Goal: Transaction & Acquisition: Obtain resource

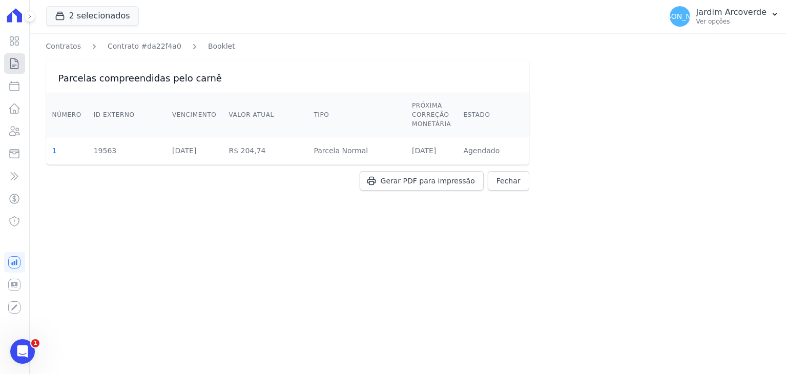
click at [16, 64] on icon at bounding box center [14, 63] width 12 height 12
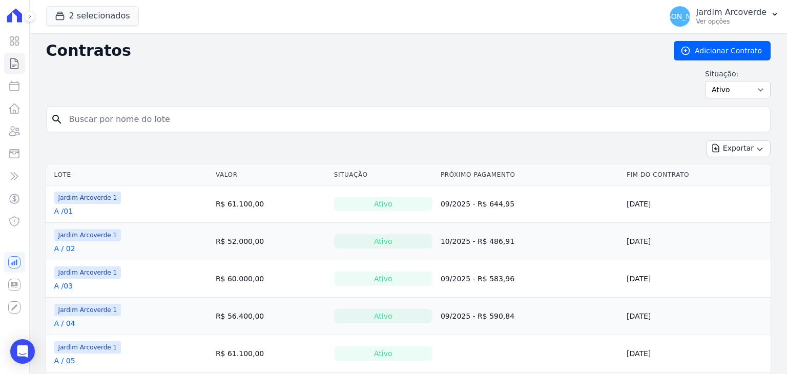
click at [152, 124] on input "search" at bounding box center [414, 119] width 703 height 20
type input "c / 12"
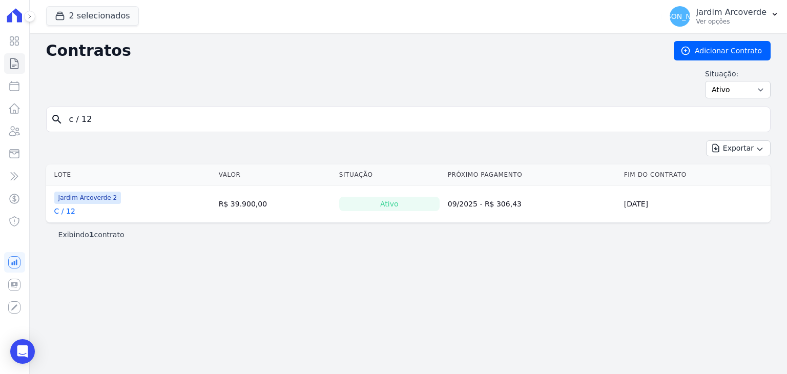
click at [63, 214] on link "C / 12" at bounding box center [64, 211] width 21 height 10
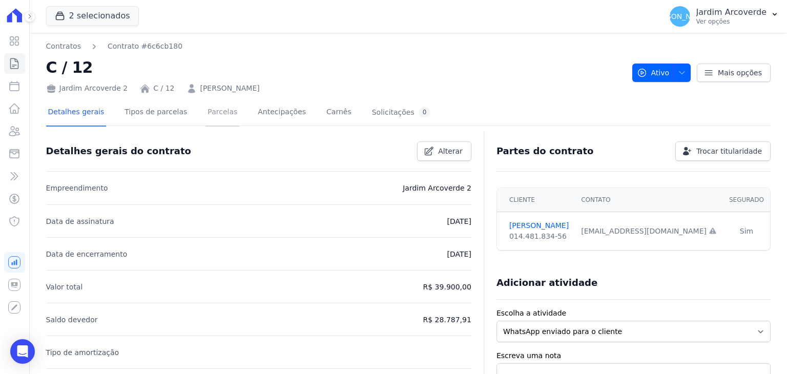
click at [207, 119] on link "Parcelas" at bounding box center [222, 112] width 34 height 27
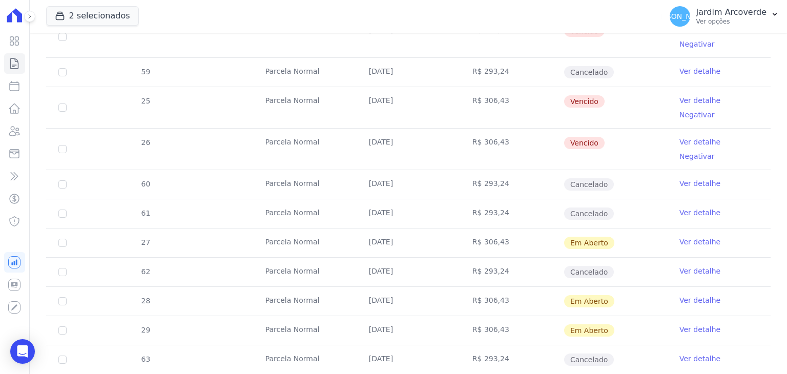
scroll to position [410, 0]
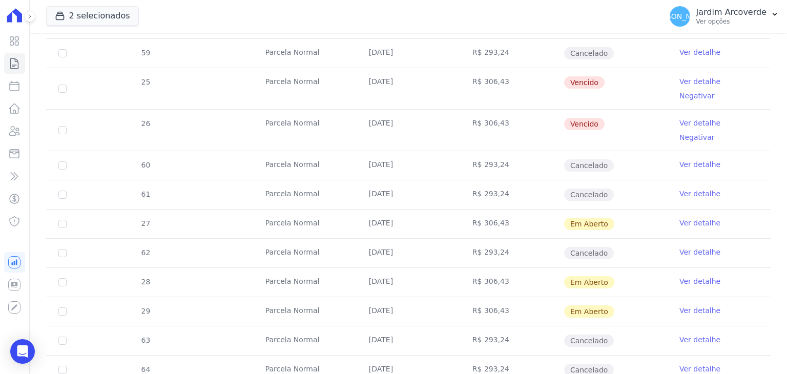
drag, startPoint x: 367, startPoint y: 167, endPoint x: 615, endPoint y: 171, distance: 248.1
click at [615, 209] on tr "27 [GEOGRAPHIC_DATA] [DATE] R$ 306,43 Em [GEOGRAPHIC_DATA] Ver detalhe" at bounding box center [408, 223] width 725 height 29
click at [555, 210] on td "R$ 306,43" at bounding box center [512, 224] width 104 height 29
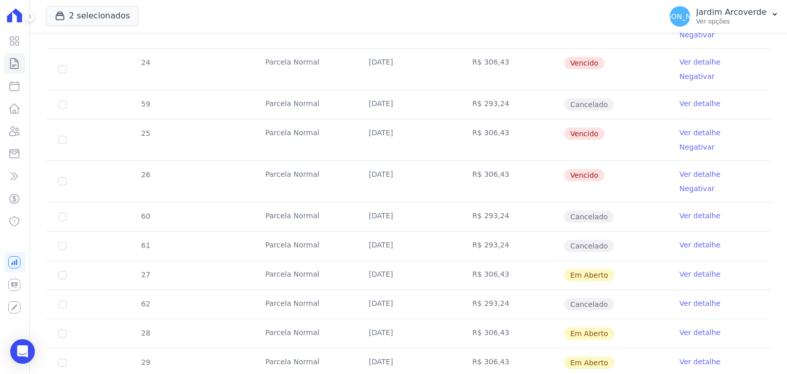
scroll to position [359, 0]
drag, startPoint x: 474, startPoint y: 220, endPoint x: 605, endPoint y: 225, distance: 131.3
click at [605, 260] on tr "27 [GEOGRAPHIC_DATA] [DATE] R$ 306,43 Em [GEOGRAPHIC_DATA] Ver detalhe" at bounding box center [408, 274] width 725 height 29
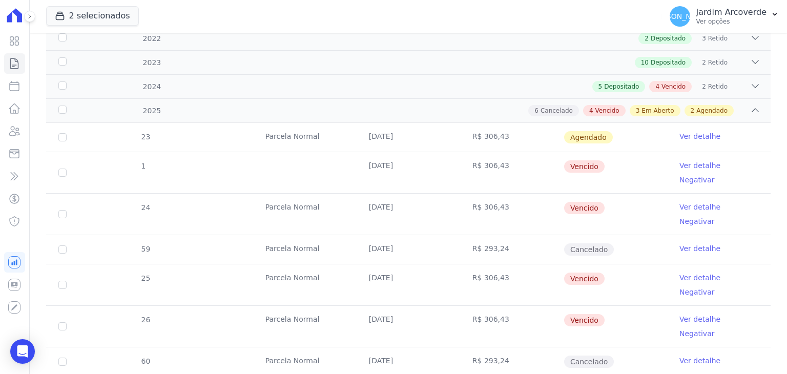
scroll to position [205, 0]
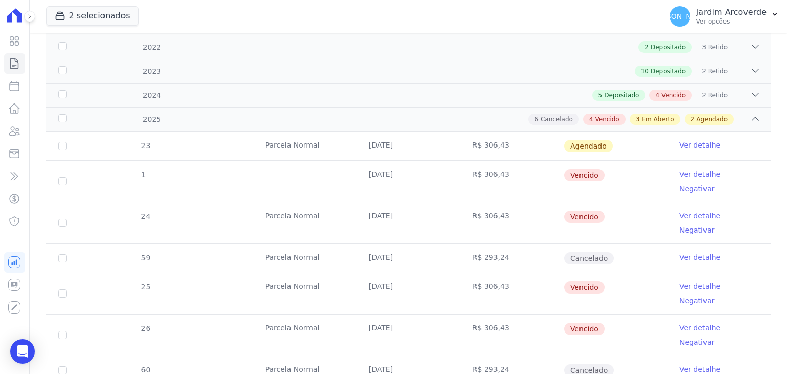
drag, startPoint x: 563, startPoint y: 175, endPoint x: 587, endPoint y: 279, distance: 107.3
click at [587, 279] on tbody "23 [GEOGRAPHIC_DATA] [DATE] R$ 306,43 [GEOGRAPHIC_DATA] Ver detalhe 1 [DATE] R$…" at bounding box center [408, 375] width 725 height 487
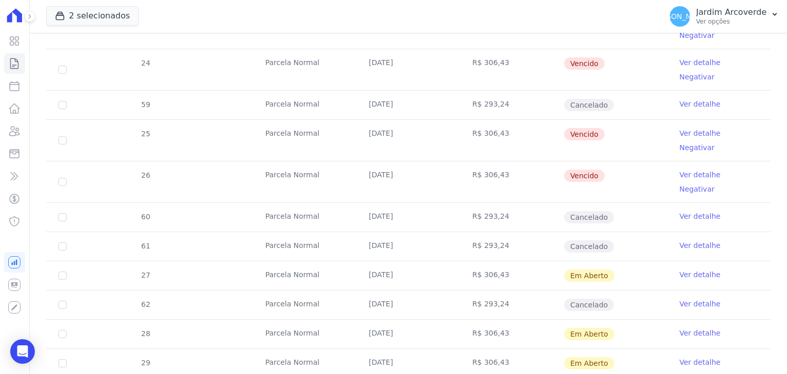
scroll to position [359, 0]
drag, startPoint x: 572, startPoint y: 224, endPoint x: 611, endPoint y: 224, distance: 38.9
click at [611, 261] on td "Em Aberto" at bounding box center [616, 275] width 104 height 29
drag, startPoint x: 374, startPoint y: 217, endPoint x: 609, endPoint y: 224, distance: 235.3
click at [609, 260] on tr "27 [GEOGRAPHIC_DATA] [DATE] R$ 306,43 Em [GEOGRAPHIC_DATA] Ver detalhe" at bounding box center [408, 274] width 725 height 29
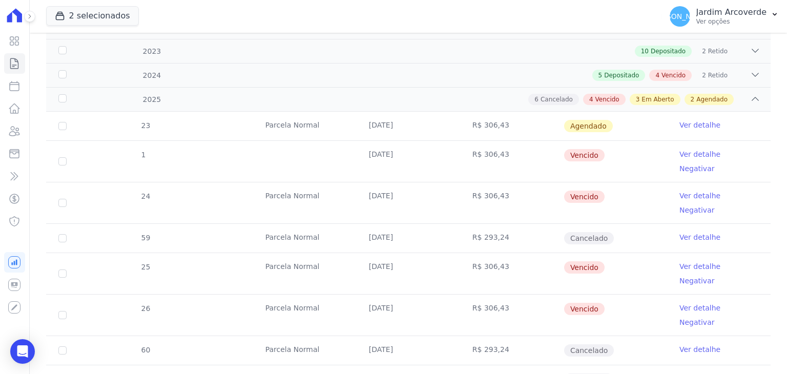
scroll to position [154, 0]
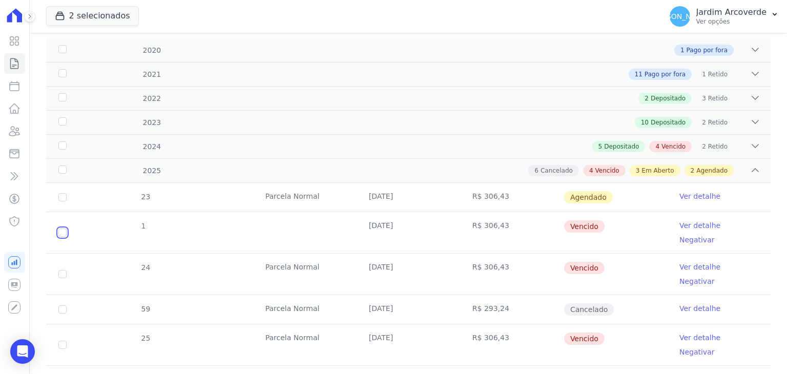
click at [66, 229] on input "checkbox" at bounding box center [62, 233] width 8 height 8
checkbox input "true"
click at [61, 270] on input "checkbox" at bounding box center [62, 274] width 8 height 8
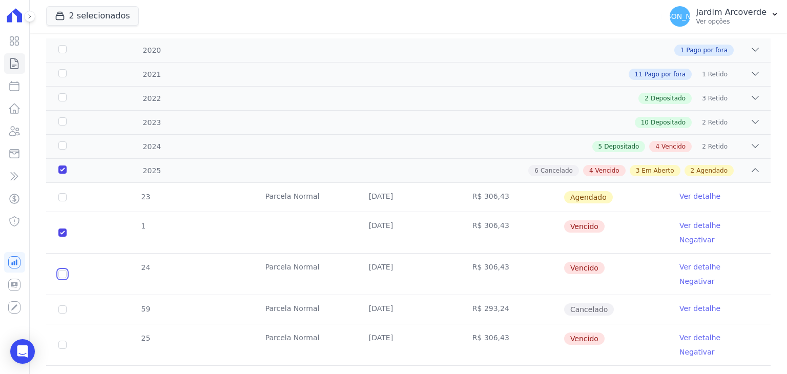
checkbox input "true"
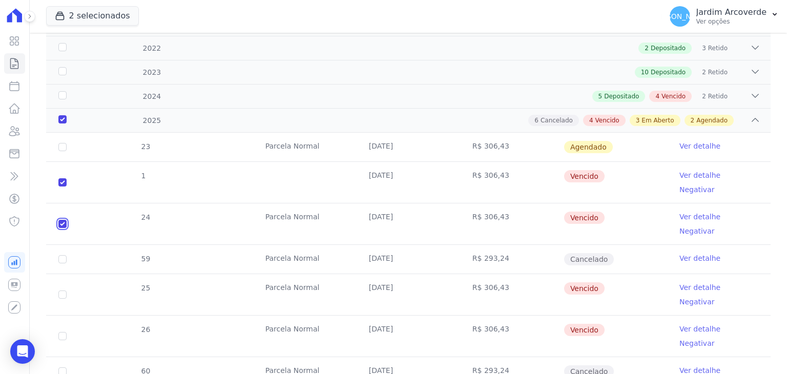
scroll to position [205, 0]
click at [62, 290] on input "checkbox" at bounding box center [62, 294] width 8 height 8
checkbox input "true"
click at [65, 331] on input "checkbox" at bounding box center [62, 335] width 8 height 8
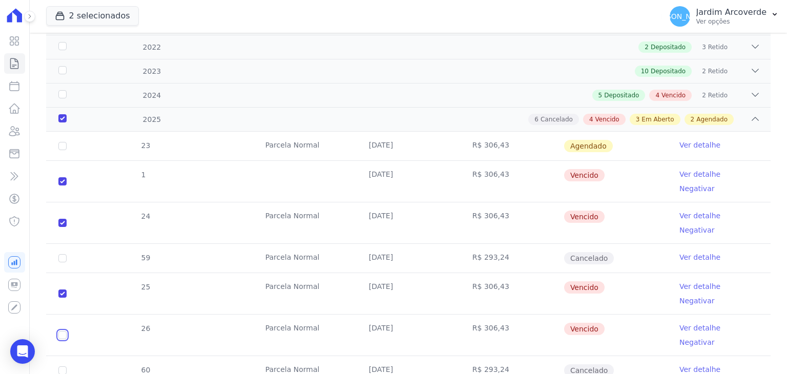
checkbox input "true"
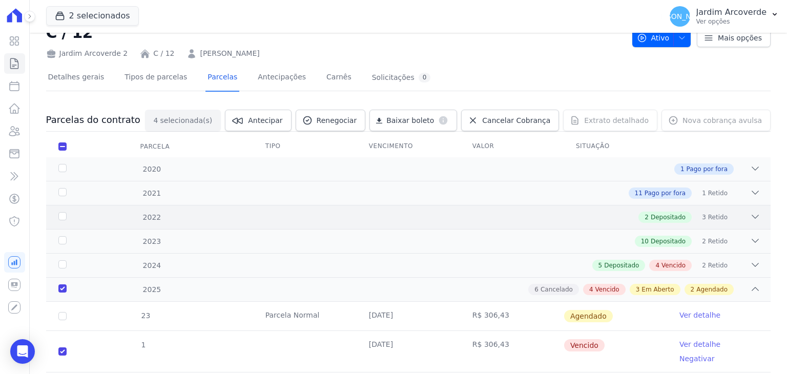
scroll to position [0, 0]
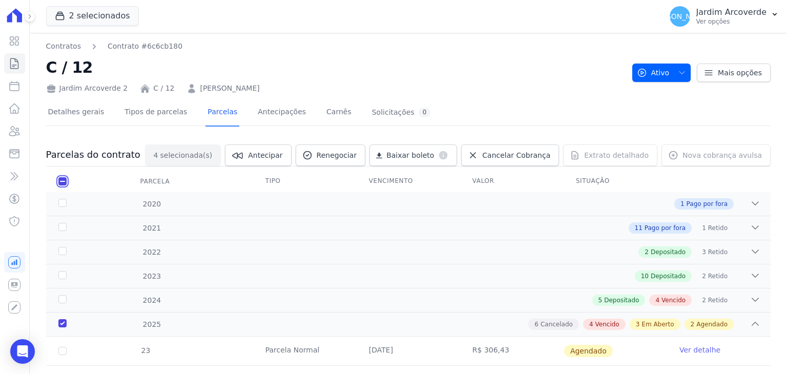
click at [60, 180] on input "checkbox" at bounding box center [62, 181] width 8 height 8
checkbox input "false"
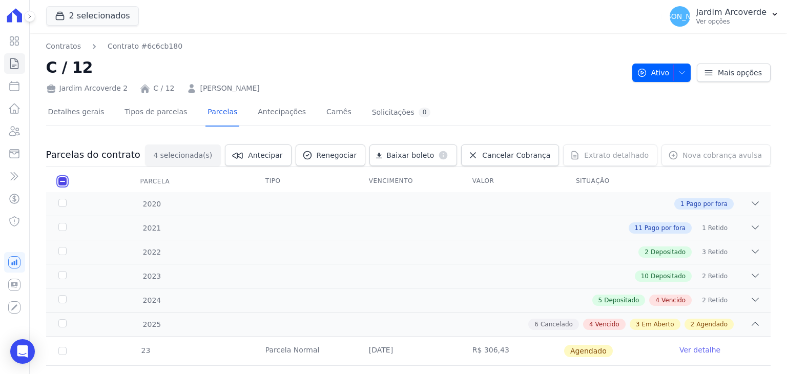
checkbox input "false"
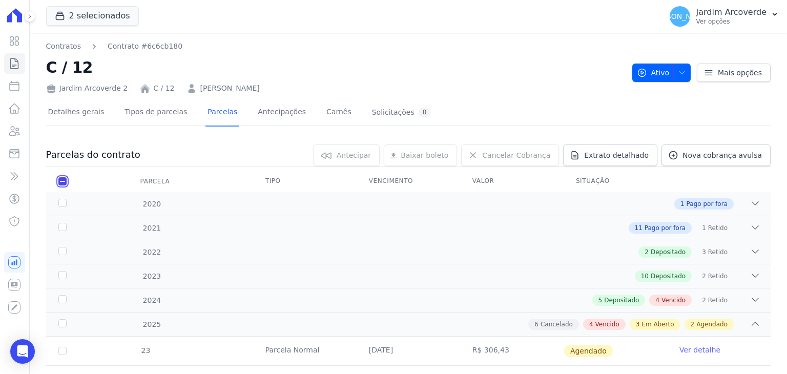
click at [60, 180] on input "checkbox" at bounding box center [62, 181] width 8 height 8
checkbox input "true"
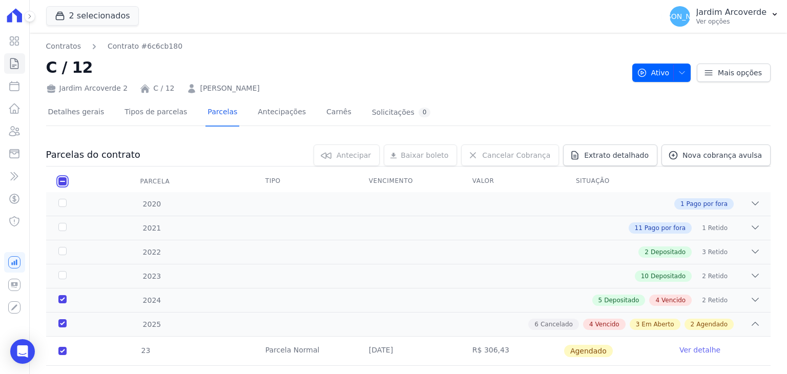
checkbox input "true"
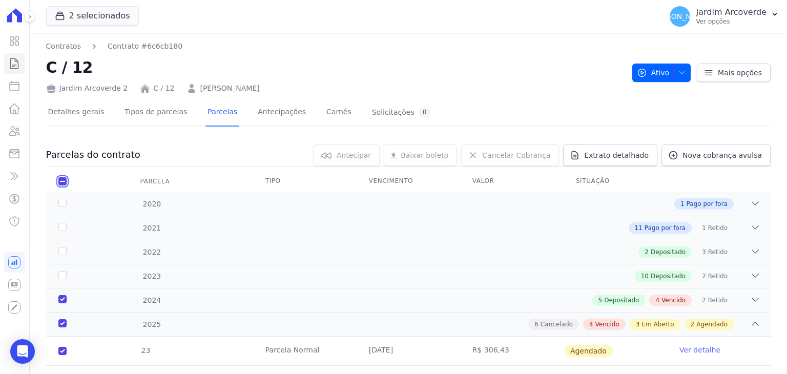
checkbox input "true"
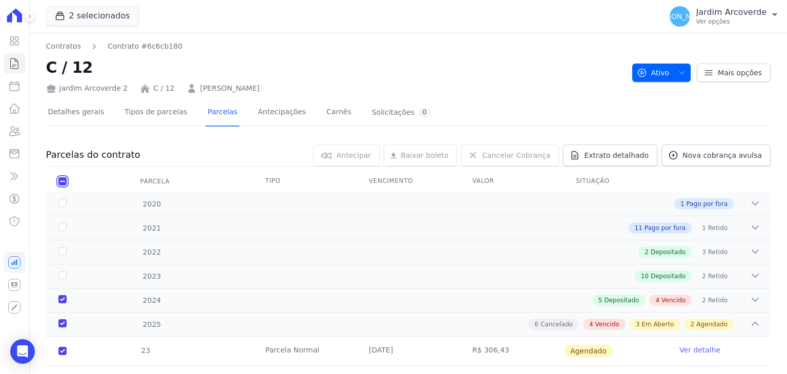
checkbox input "true"
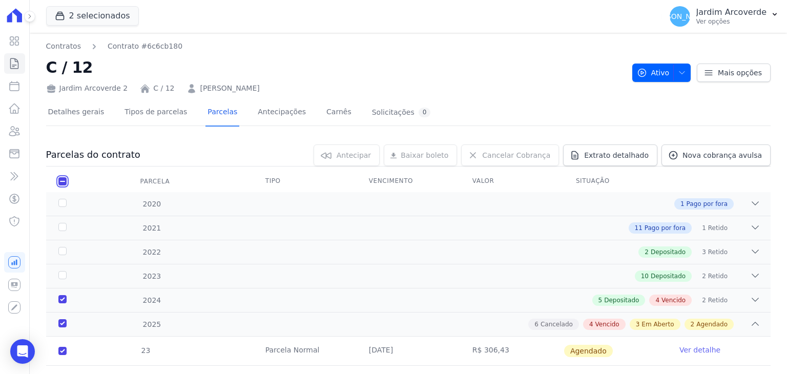
checkbox input "true"
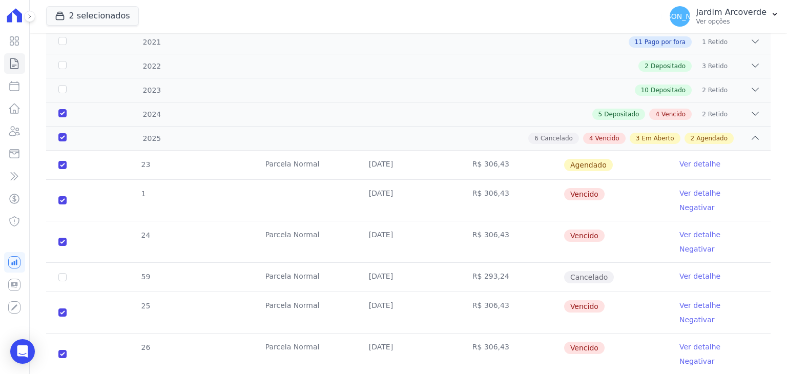
scroll to position [205, 0]
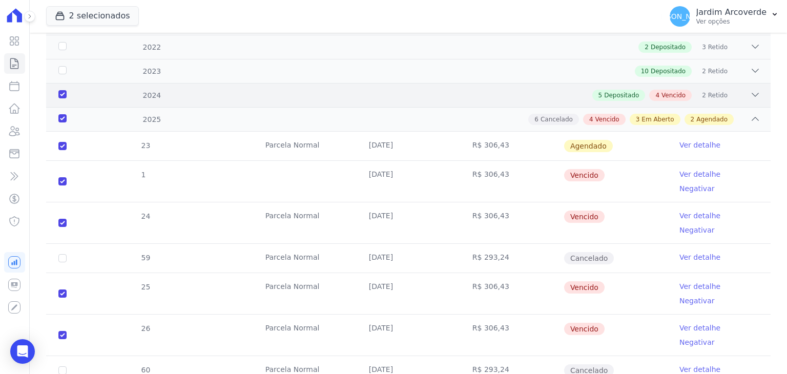
click at [725, 100] on div "2024 5 Depositado 4 Vencido 2 Retido" at bounding box center [408, 95] width 725 height 24
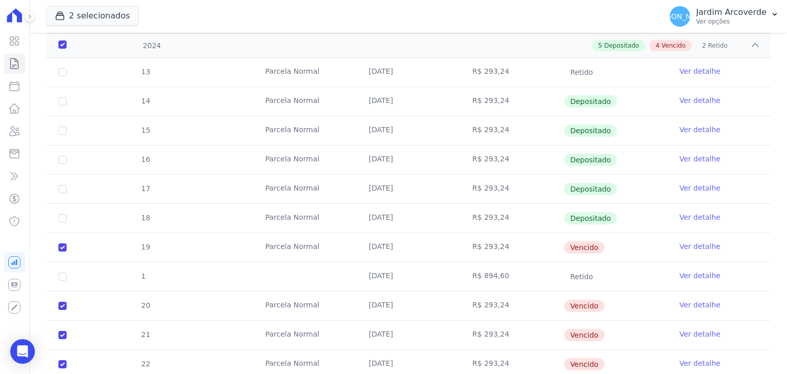
scroll to position [256, 0]
click at [64, 242] on input "checkbox" at bounding box center [62, 246] width 8 height 8
checkbox input "false"
checkbox input "true"
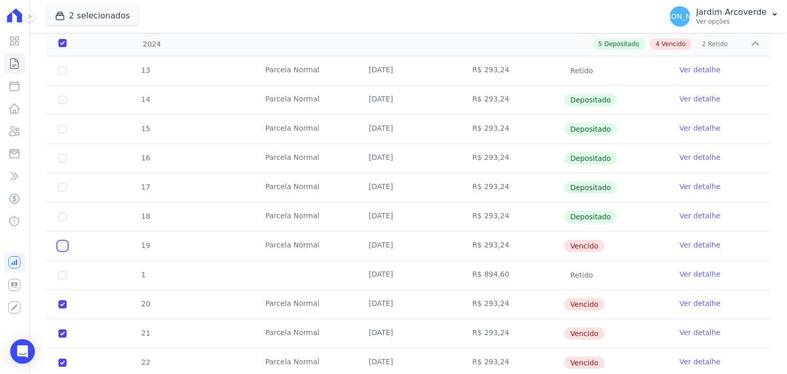
checkbox input "true"
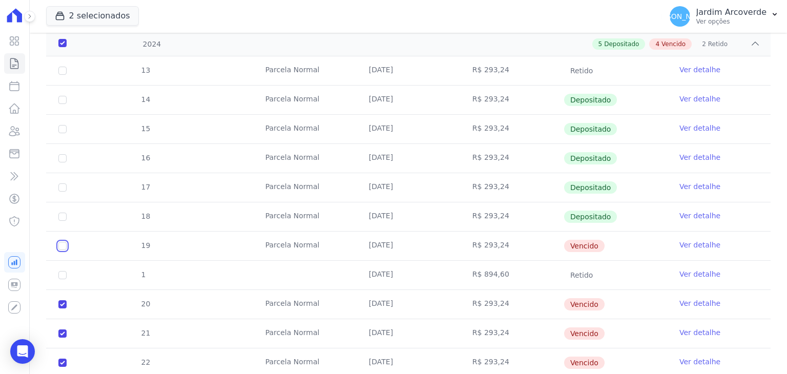
checkbox input "true"
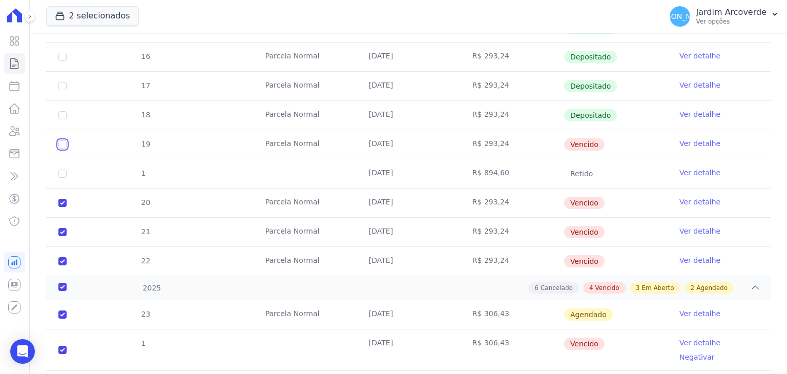
scroll to position [359, 0]
click at [66, 200] on input "checkbox" at bounding box center [62, 202] width 8 height 8
checkbox input "false"
checkbox input "true"
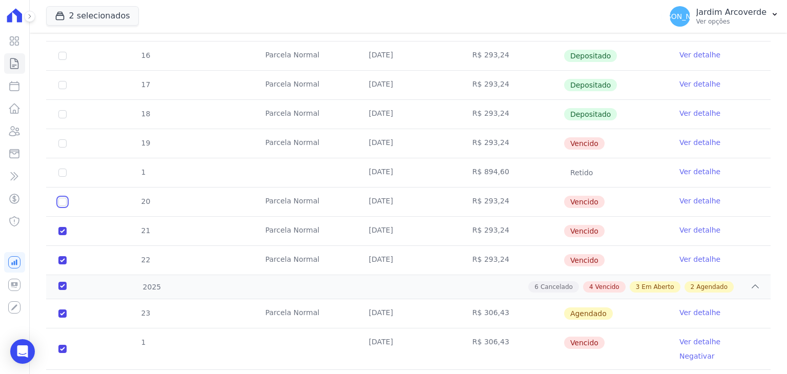
checkbox input "true"
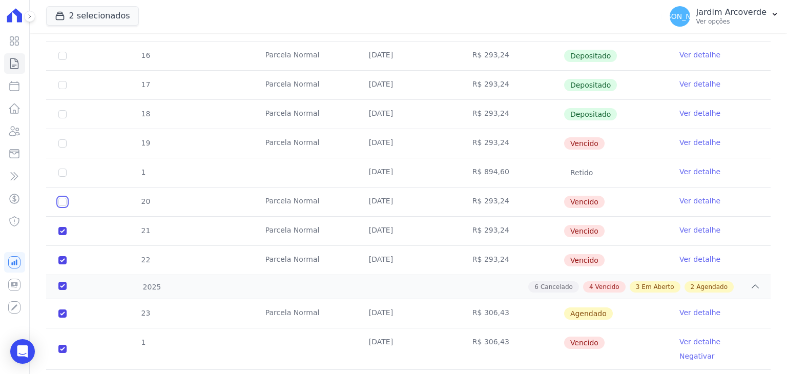
checkbox input "true"
click at [63, 228] on input "checkbox" at bounding box center [62, 231] width 8 height 8
checkbox input "false"
checkbox input "true"
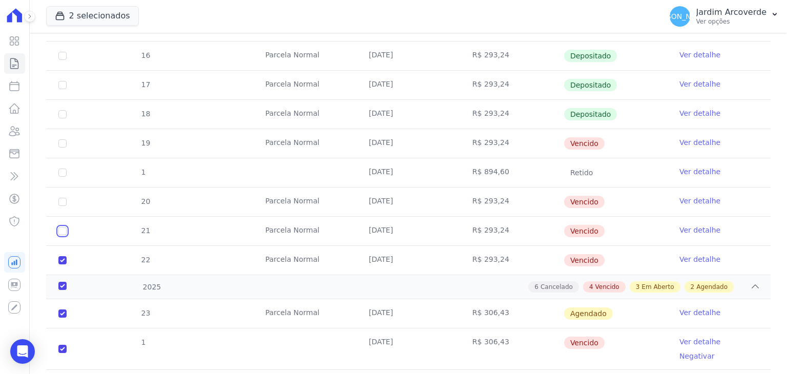
checkbox input "true"
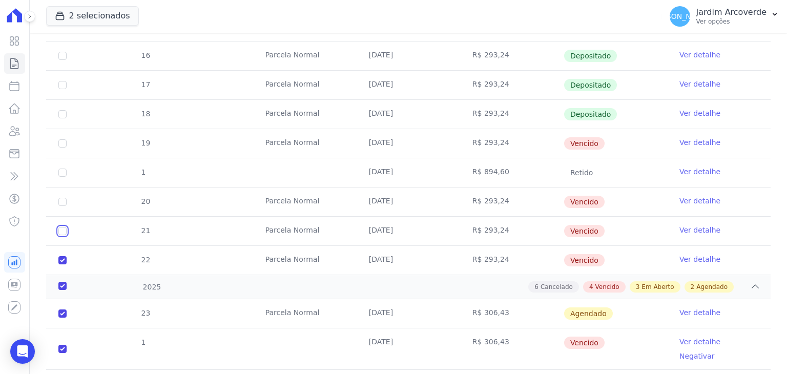
checkbox input "true"
click at [64, 256] on input "checkbox" at bounding box center [62, 260] width 8 height 8
checkbox input "false"
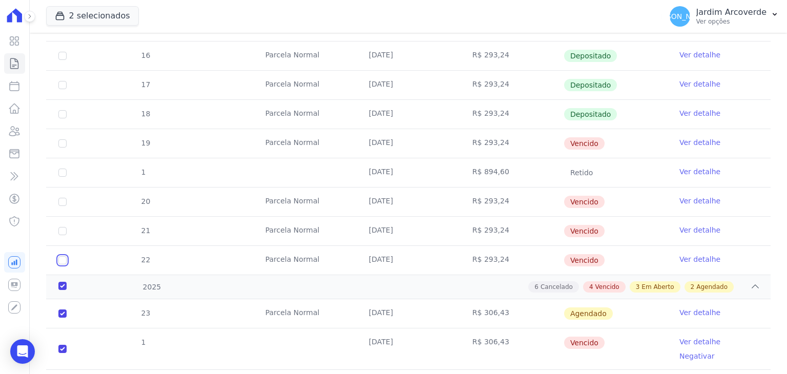
checkbox input "false"
checkbox input "true"
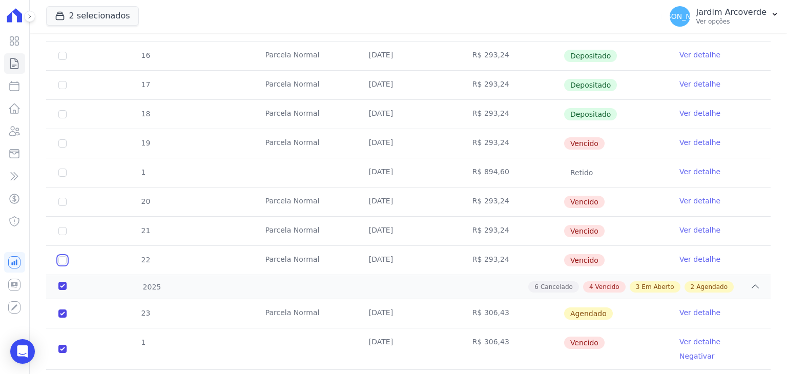
checkbox input "true"
click at [297, 259] on td "Parcela Normal" at bounding box center [305, 260] width 104 height 29
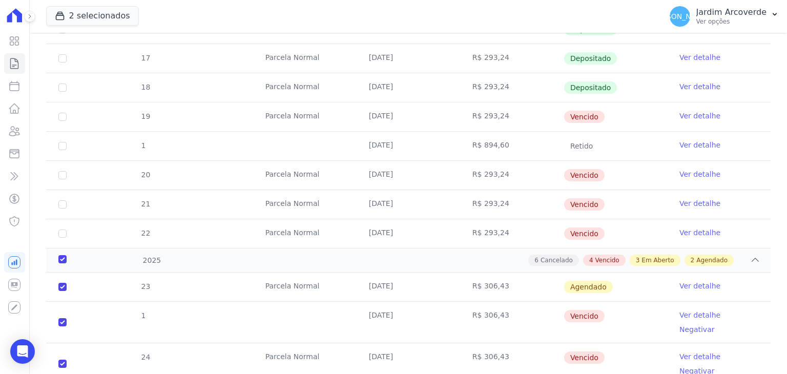
scroll to position [461, 0]
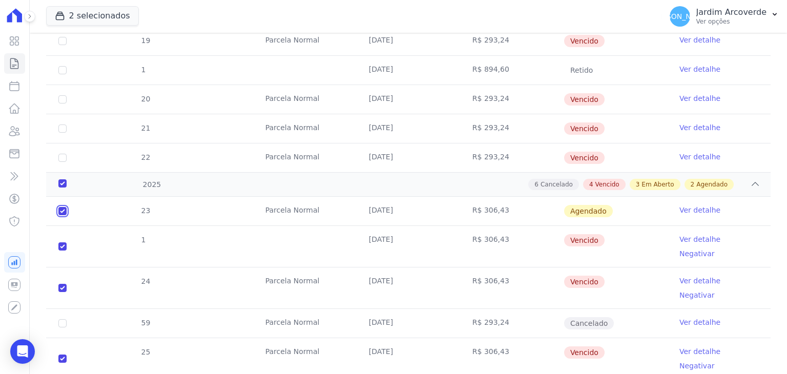
click at [63, 209] on input "checkbox" at bounding box center [62, 211] width 8 height 8
checkbox input "false"
checkbox input "true"
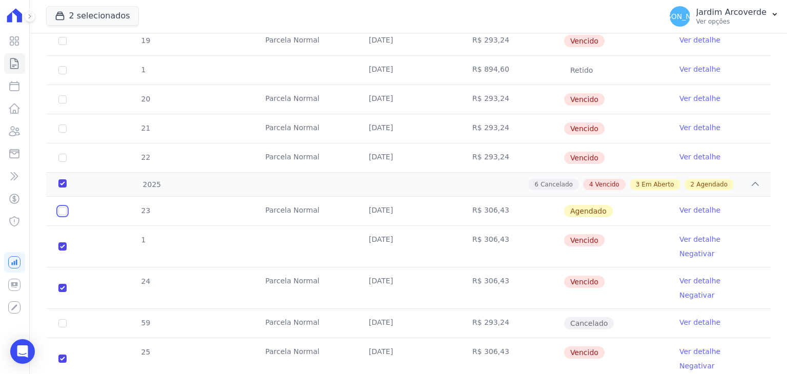
checkbox input "true"
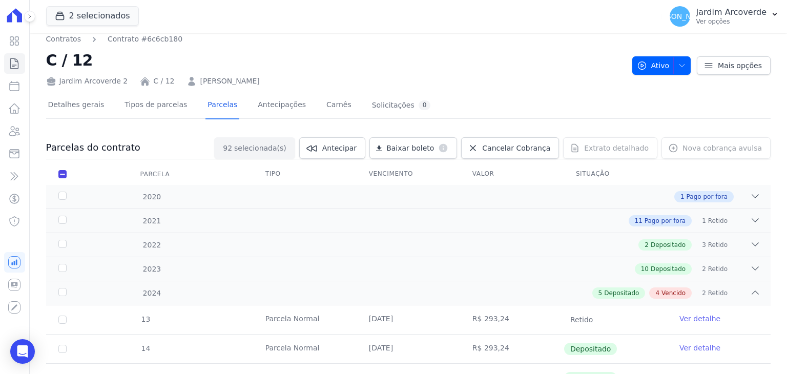
scroll to position [0, 0]
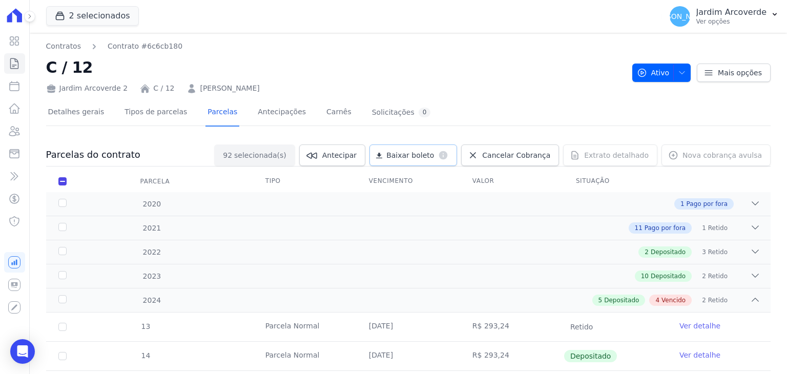
click at [418, 154] on span "Baixar boleto" at bounding box center [410, 155] width 48 height 10
